Goal: Task Accomplishment & Management: Complete application form

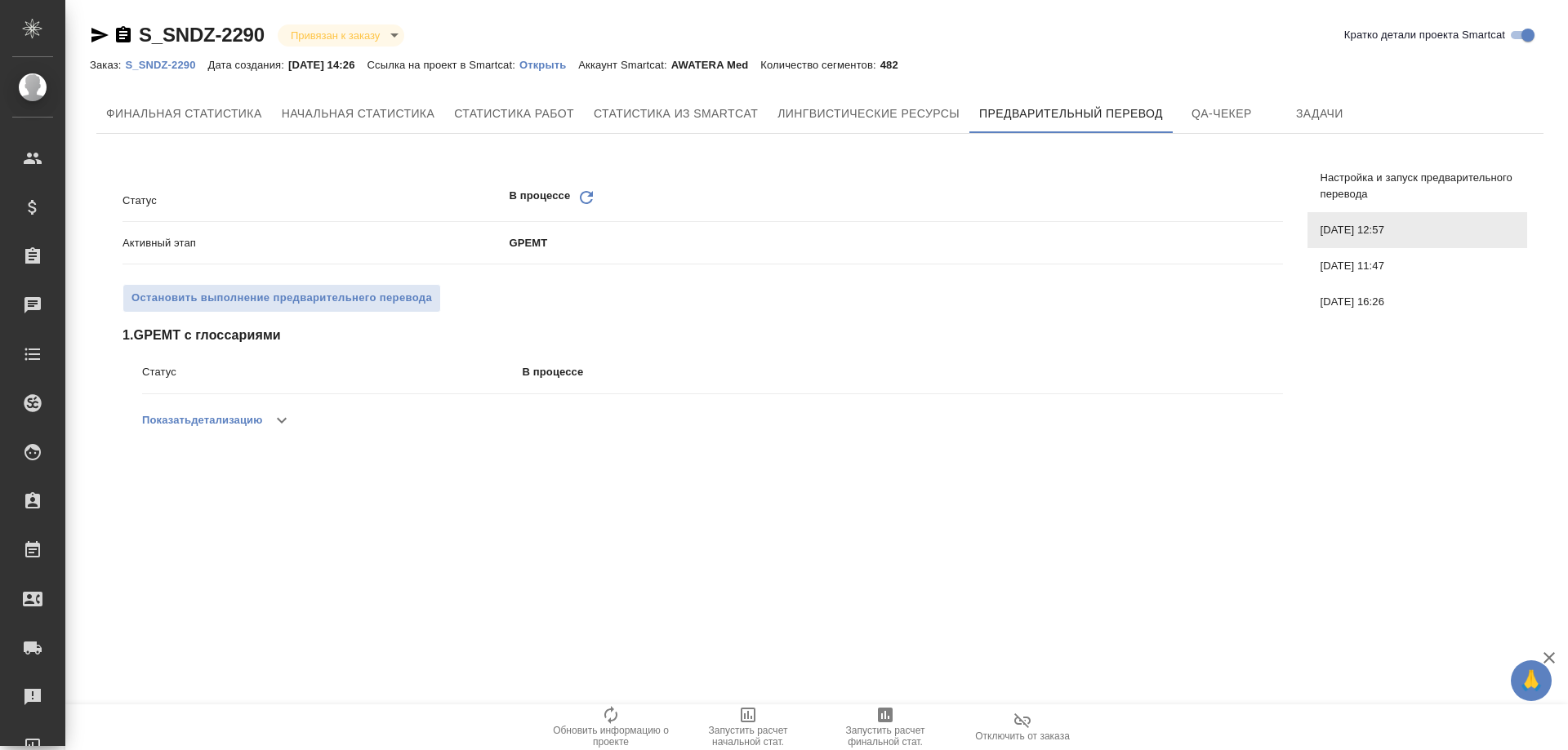
click at [268, 431] on button "button" at bounding box center [281, 420] width 39 height 39
click at [285, 413] on icon "button" at bounding box center [281, 420] width 20 height 20
click at [568, 67] on p "Открыть" at bounding box center [549, 65] width 59 height 12
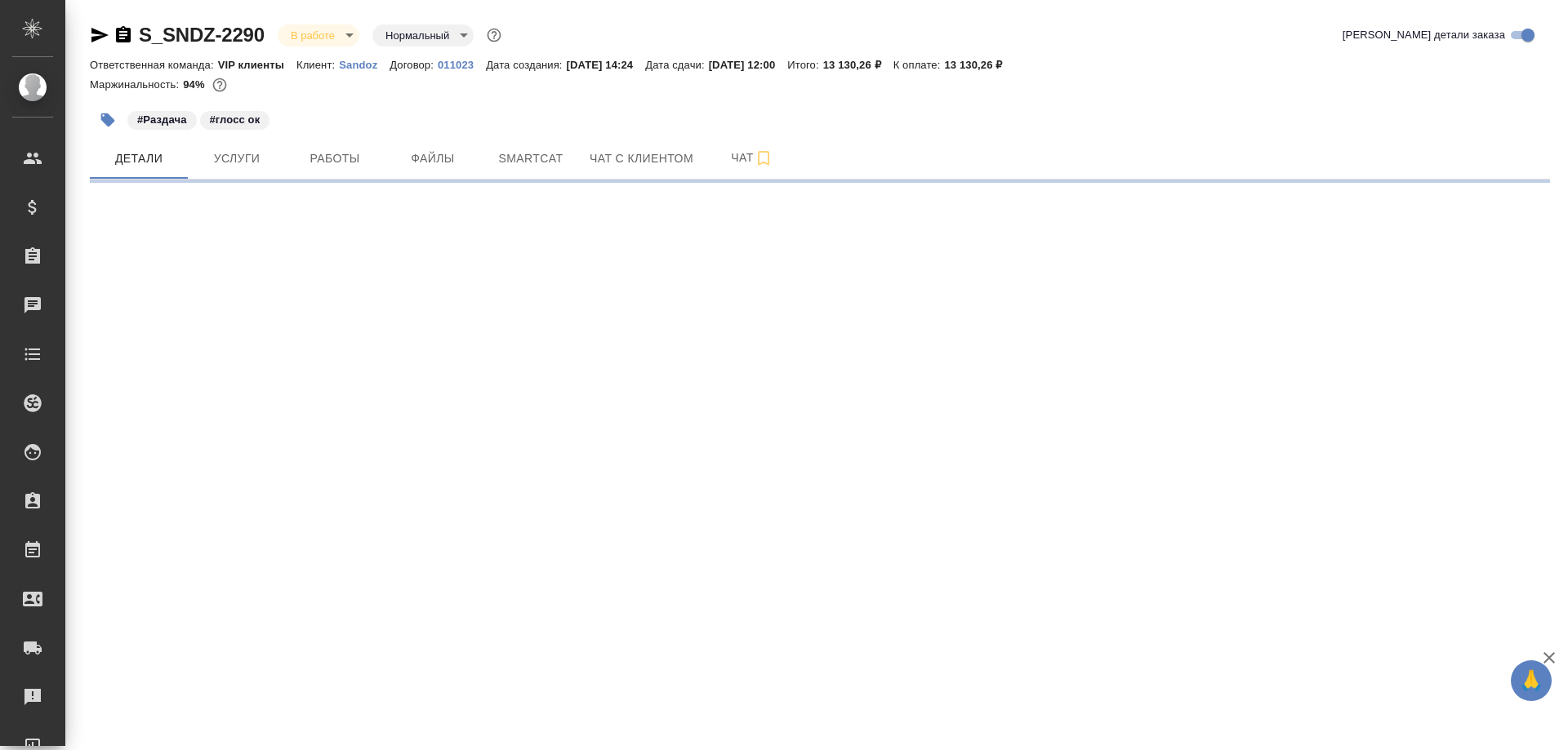
select select "RU"
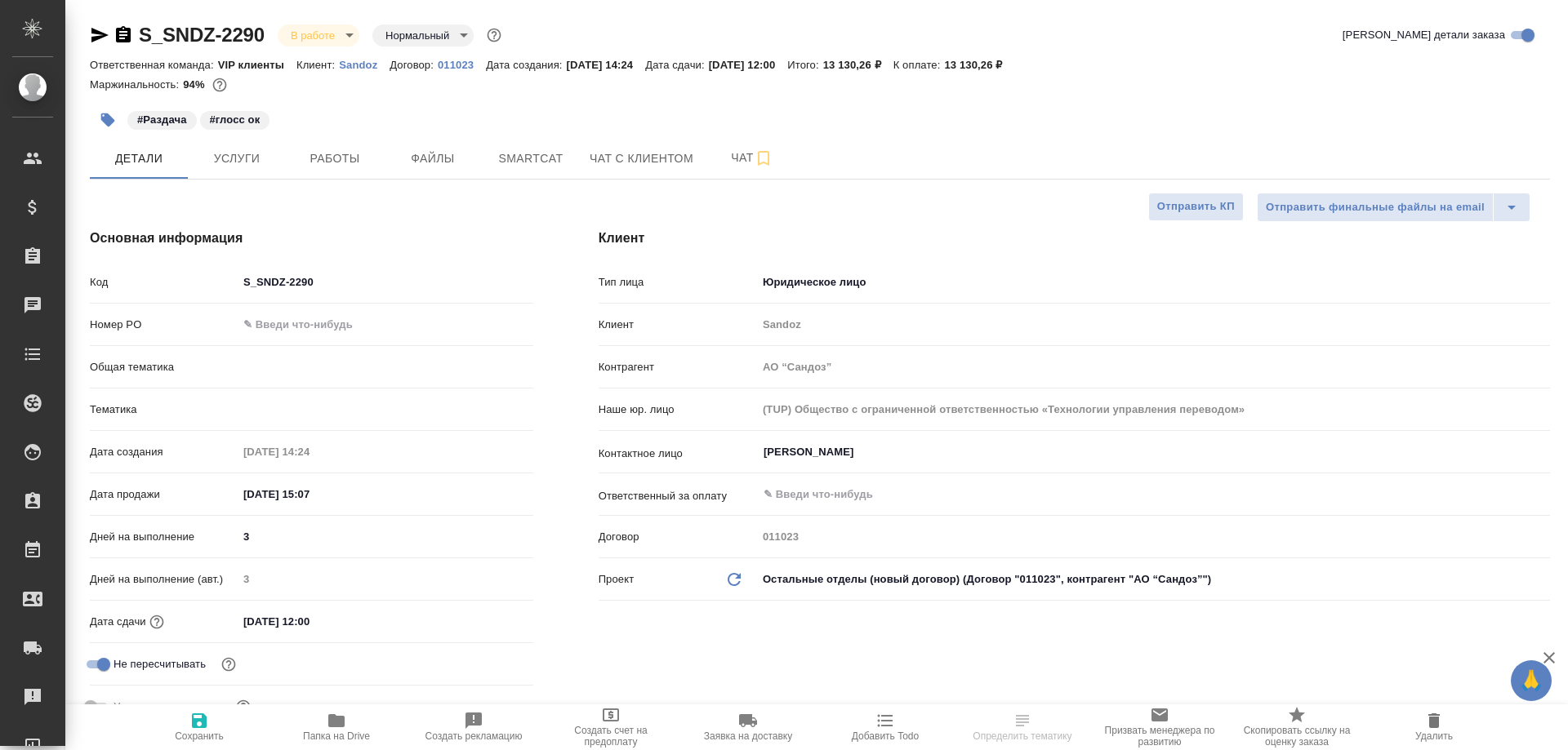
type textarea "x"
type input "Горшкова Валентина"
type input "Комаров Роман"
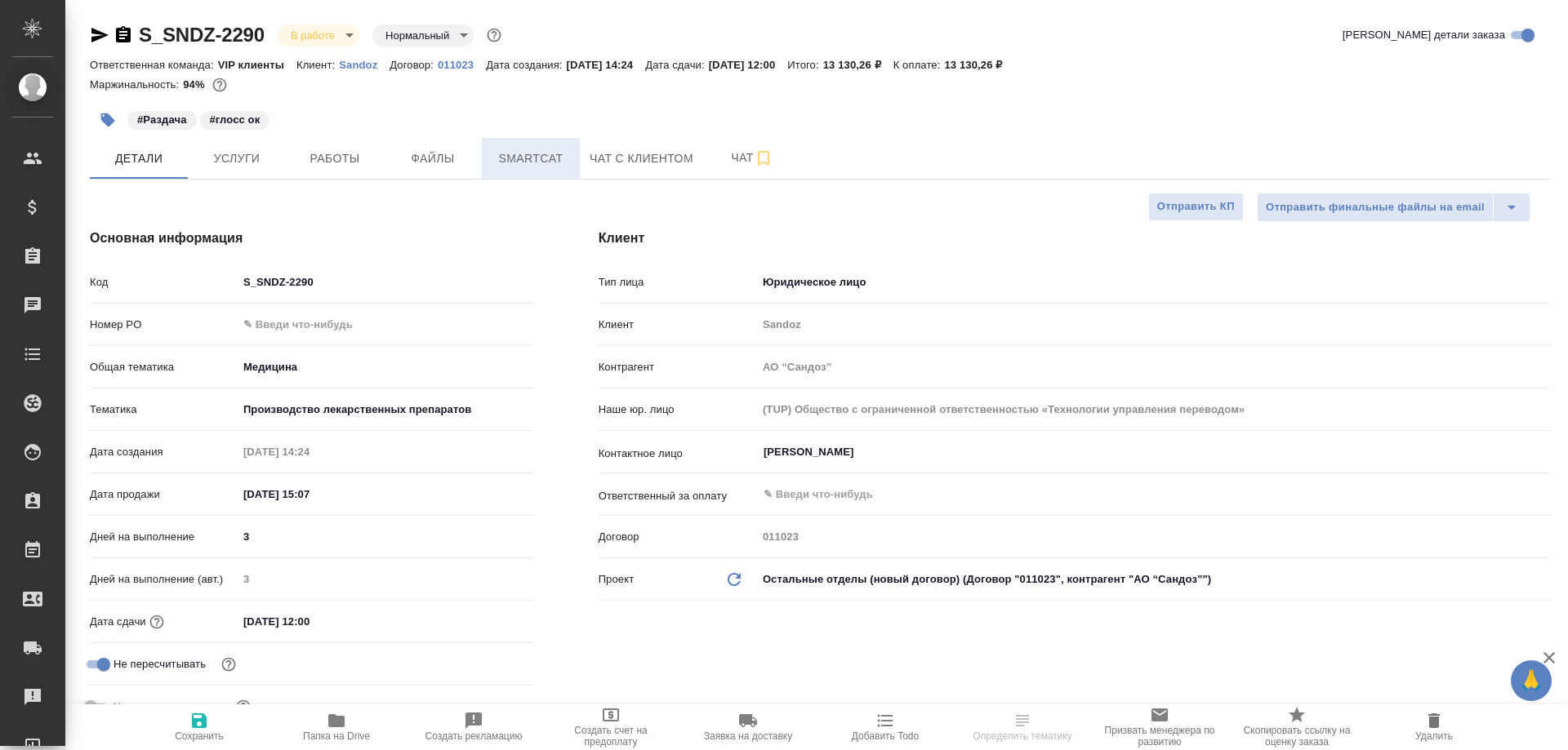
click at [544, 156] on span "Smartcat" at bounding box center [531, 158] width 79 height 20
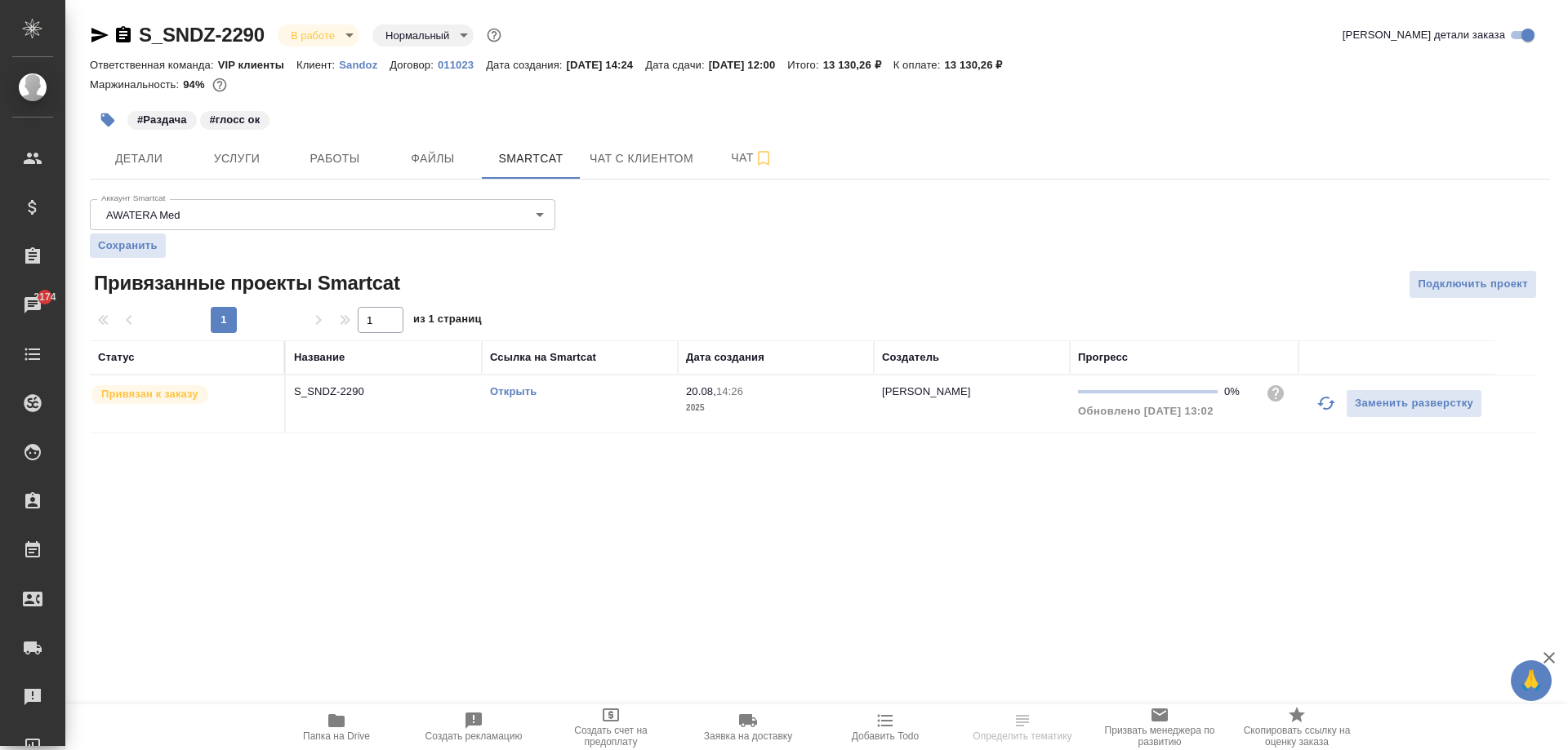
click at [520, 396] on link "Открыть" at bounding box center [513, 391] width 47 height 12
